Goal: Task Accomplishment & Management: Manage account settings

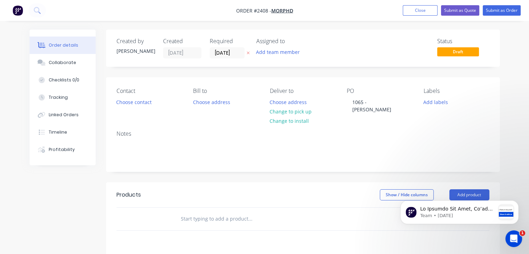
click at [314, 182] on header "Products Show / Hide columns Add product" at bounding box center [303, 194] width 394 height 25
click at [438, 103] on button "Add labels" at bounding box center [436, 101] width 32 height 9
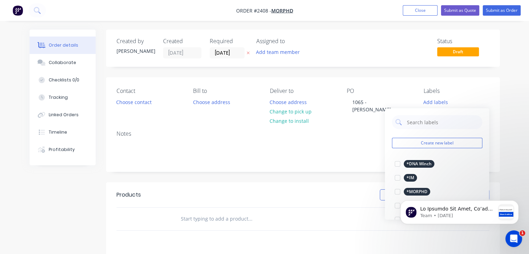
click at [418, 194] on div "Team • [DATE]" at bounding box center [459, 180] width 128 height 87
click at [418, 193] on div "Team • [DATE]" at bounding box center [459, 180] width 128 height 87
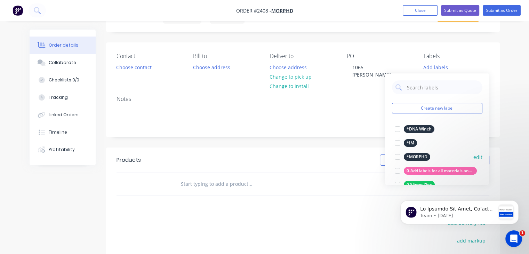
click at [396, 153] on div at bounding box center [397, 157] width 14 height 14
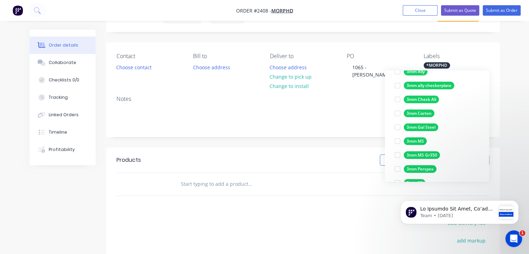
scroll to position [2092, 0]
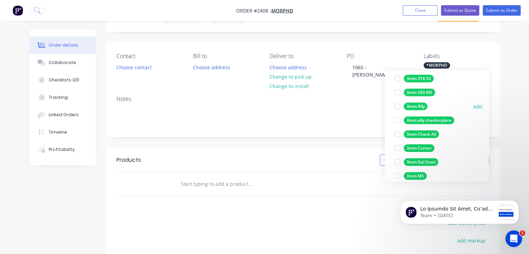
click at [398, 106] on div at bounding box center [397, 106] width 14 height 14
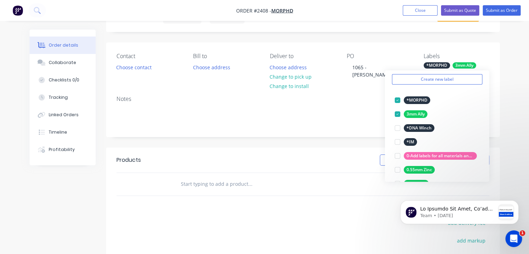
scroll to position [0, 0]
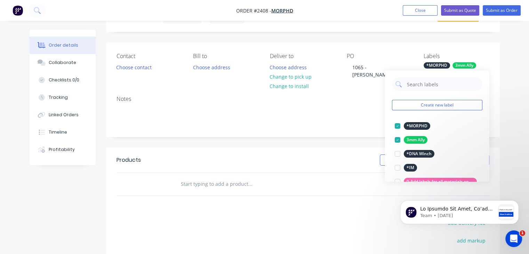
click at [507, 87] on div "Order details Collaborate Checklists 0/0 Tracking Linked Orders Timeline Profit…" at bounding box center [264, 169] width 529 height 408
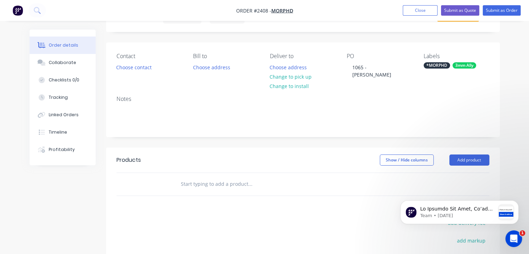
click at [467, 64] on div "3mm Ally" at bounding box center [464, 65] width 24 height 6
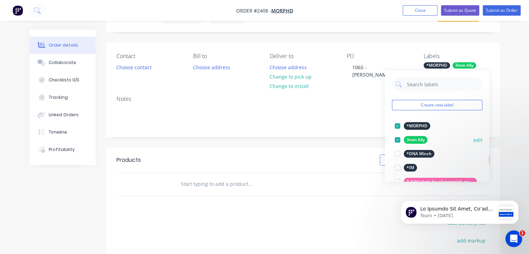
click at [396, 140] on div at bounding box center [397, 140] width 14 height 14
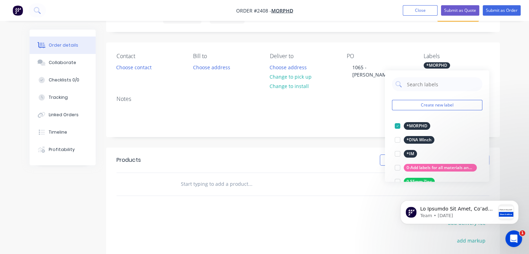
click at [507, 103] on div "Order details Collaborate Checklists 0/0 Tracking Linked Orders Timeline Profit…" at bounding box center [264, 169] width 529 height 408
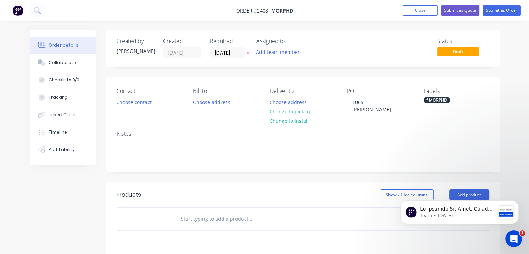
click at [453, 99] on div "*MORPHD" at bounding box center [456, 100] width 66 height 6
click at [398, 161] on div at bounding box center [397, 161] width 14 height 14
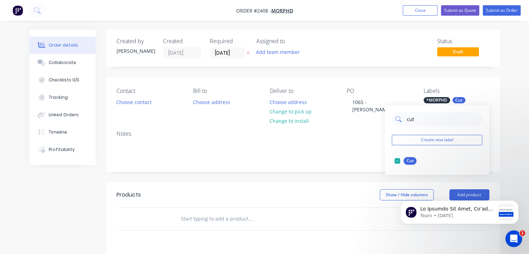
click at [434, 119] on input "cut" at bounding box center [442, 119] width 73 height 14
click at [398, 161] on div at bounding box center [397, 161] width 14 height 14
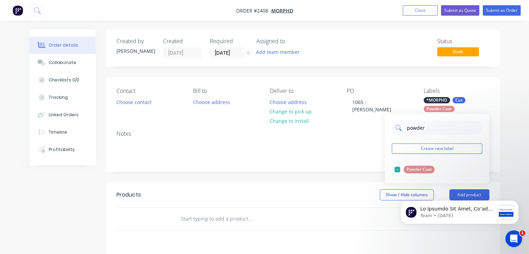
click at [438, 129] on input "powder" at bounding box center [442, 128] width 73 height 14
type input "fold"
click at [396, 171] on div at bounding box center [397, 169] width 14 height 14
click at [520, 128] on div "Order details Collaborate Checklists 0/0 Tracking Linked Orders Timeline Profit…" at bounding box center [264, 204] width 529 height 408
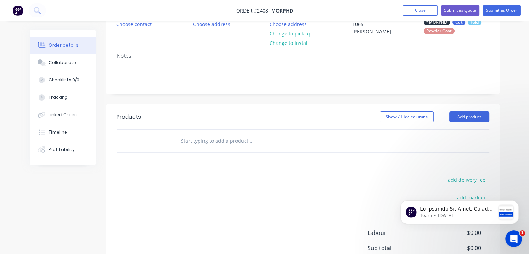
scroll to position [35, 0]
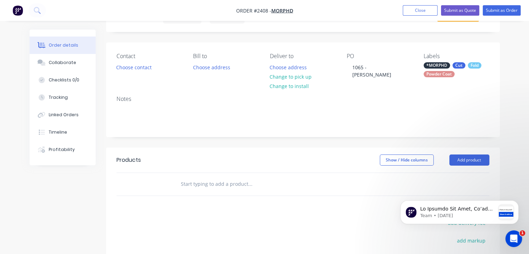
click at [200, 183] on input "text" at bounding box center [249, 184] width 139 height 14
paste input "Suzuki Jimny 3 Door - Tray & Drawers Set"
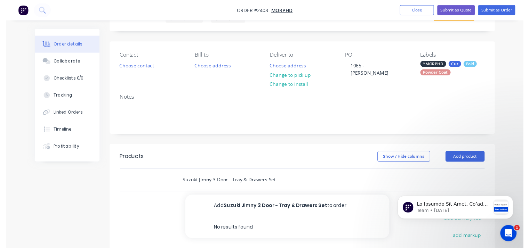
scroll to position [70, 0]
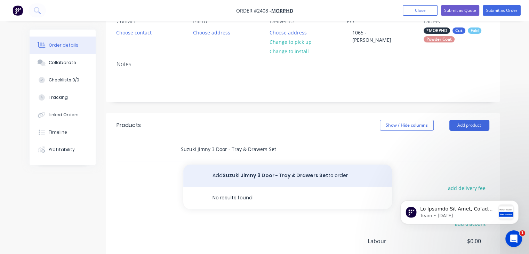
type input "Suzuki Jimny 3 Door - Tray & Drawers Set"
click at [302, 171] on button "Add Suzuki Jimny 3 Door - Tray & Drawers Set to order" at bounding box center [287, 175] width 209 height 22
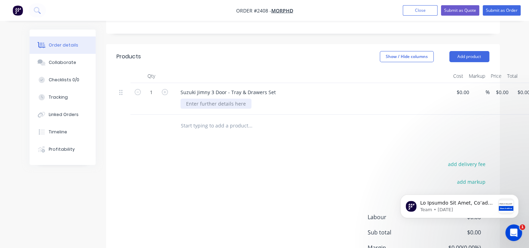
scroll to position [139, 0]
click at [245, 102] on div at bounding box center [215, 103] width 71 height 10
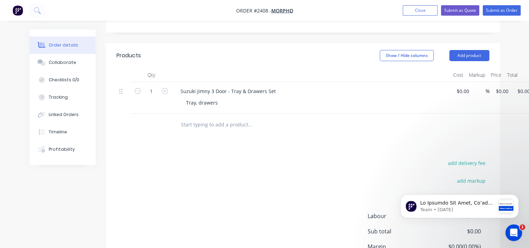
click at [248, 102] on div "Tray, drawers" at bounding box center [313, 103] width 267 height 10
click at [212, 101] on div "Tray, drawers" at bounding box center [201, 103] width 43 height 10
click at [217, 101] on div "Tray, drawers" at bounding box center [201, 103] width 43 height 10
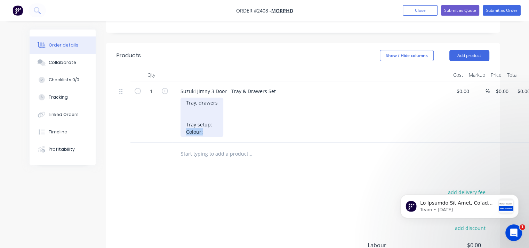
drag, startPoint x: 208, startPoint y: 130, endPoint x: 176, endPoint y: 130, distance: 32.7
click at [176, 130] on div "Suzuki Jimny 3 Door - Tray & Drawers Set Tray, drawers Tray setup: Colour:" at bounding box center [311, 112] width 278 height 61
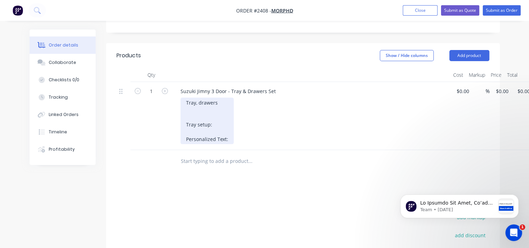
click at [229, 136] on div "Tray, drawers Tray setup: Personalized Text:" at bounding box center [206, 121] width 53 height 47
click at [248, 137] on div "Tray, drawers Tray setup: Personalized Text: Cursive" at bounding box center [216, 121] width 72 height 47
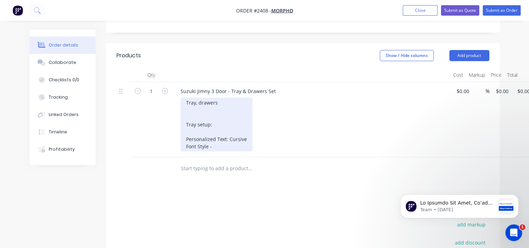
click at [228, 145] on div "Tray, drawers Tray setup: Personalized Text: Cursive Font Style -" at bounding box center [216, 125] width 72 height 54
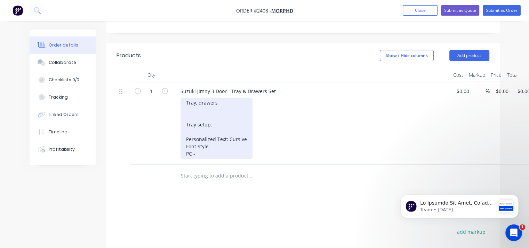
click at [216, 145] on div "Tray, drawers Tray setup: Personalized Text: Cursive Font Style - PC -" at bounding box center [216, 128] width 72 height 61
click at [219, 149] on div "Tray, drawers Tray setup: Personalized Text: Cursive Font Style - Cursive PC -" at bounding box center [216, 128] width 72 height 61
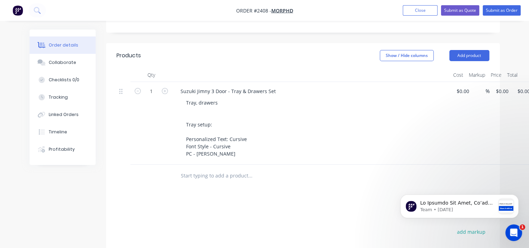
click at [323, 145] on div "Tray, drawers Tray setup: Personalized Text: Cursive Font Style - Cursive PC - …" at bounding box center [313, 128] width 267 height 61
click at [56, 85] on button "Checklists 0/0" at bounding box center [63, 79] width 66 height 17
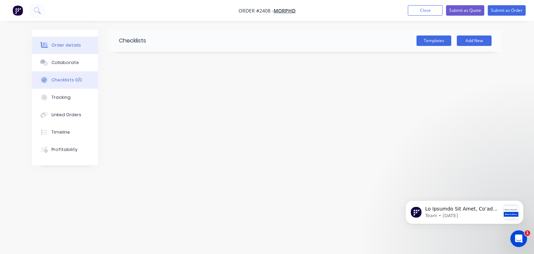
click at [68, 45] on div "Order details" at bounding box center [66, 45] width 30 height 6
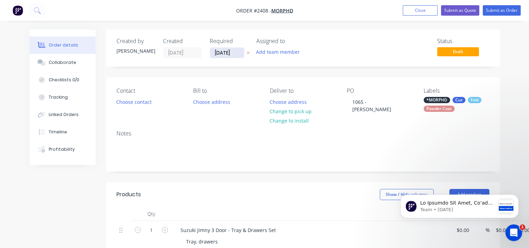
click at [231, 51] on input "[DATE]" at bounding box center [227, 53] width 34 height 10
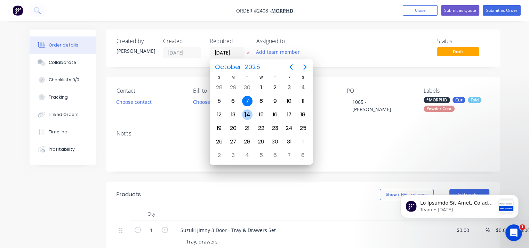
click at [250, 114] on div "14" at bounding box center [247, 115] width 10 height 10
type input "[DATE]"
